Goal: Browse casually

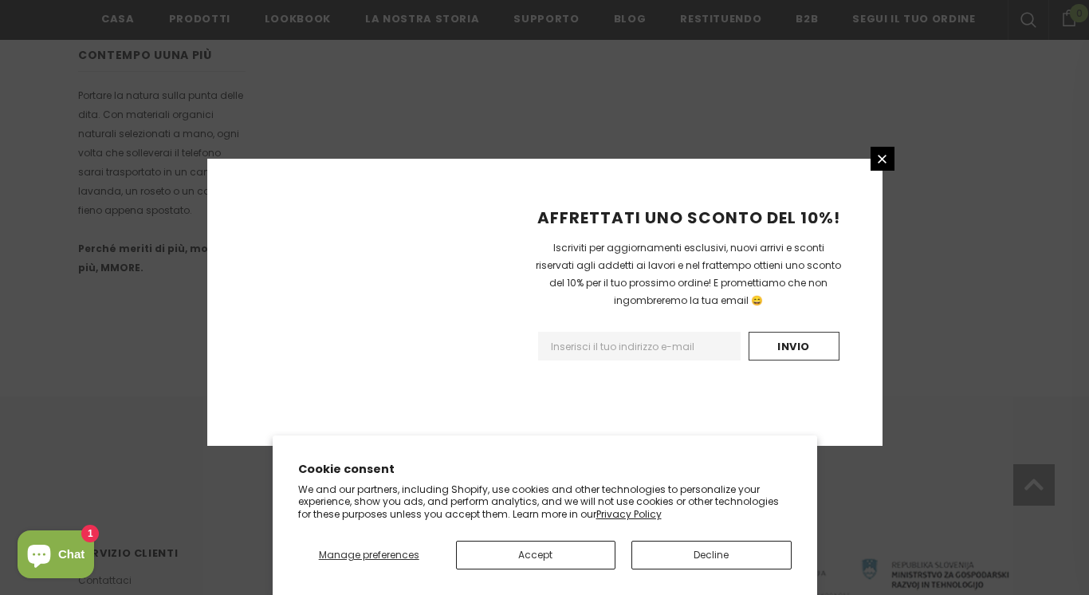
scroll to position [1039, 0]
